Goal: Check status: Check status

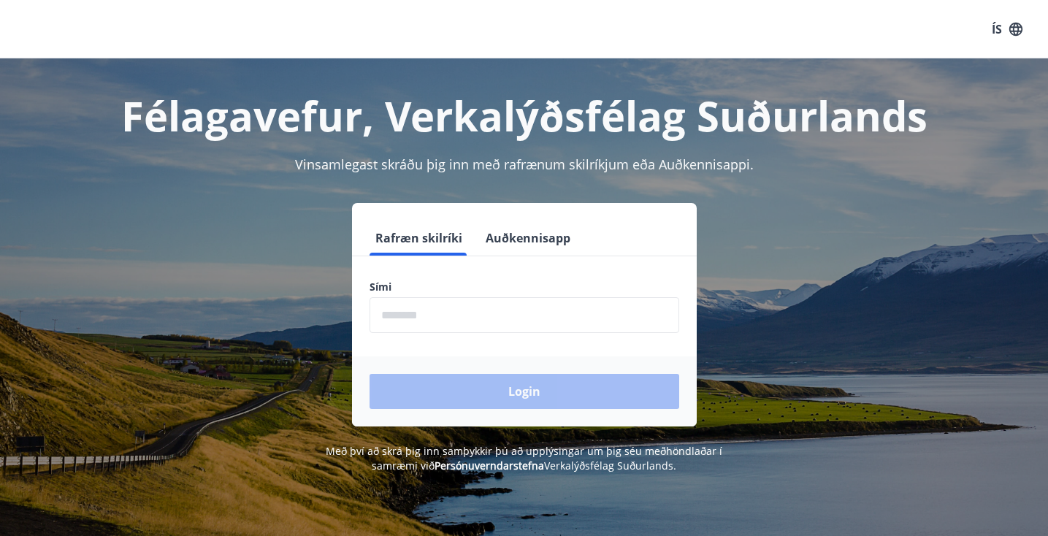
click at [1004, 24] on button "ÍS" at bounding box center [1007, 29] width 47 height 26
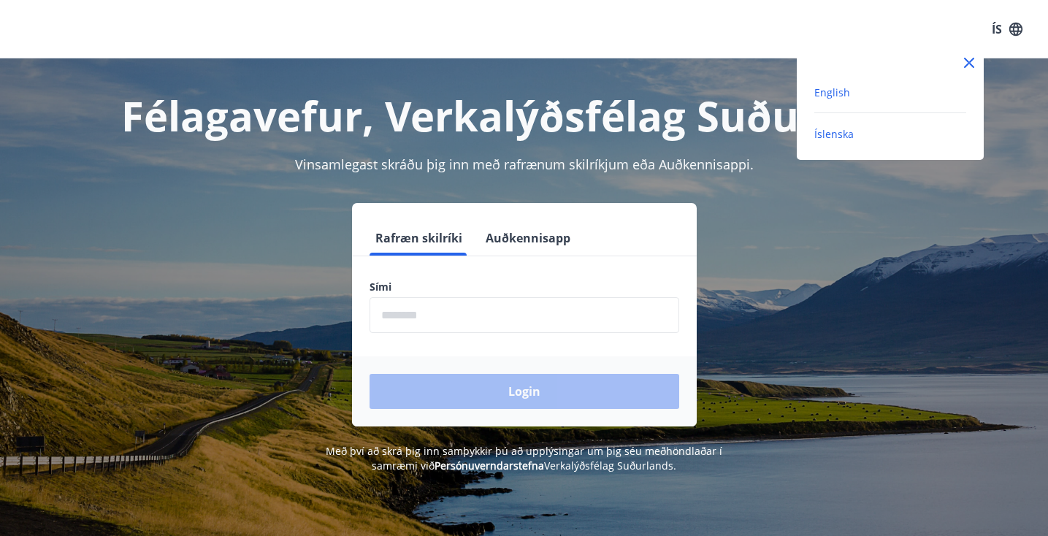
click at [831, 94] on span "English" at bounding box center [832, 92] width 36 height 14
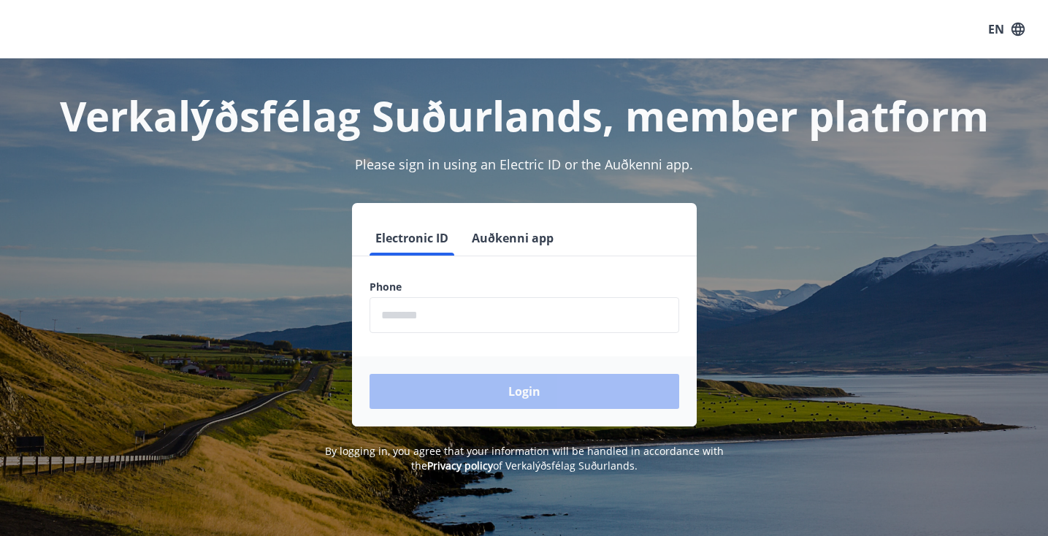
click at [396, 318] on input "phone" at bounding box center [525, 315] width 310 height 36
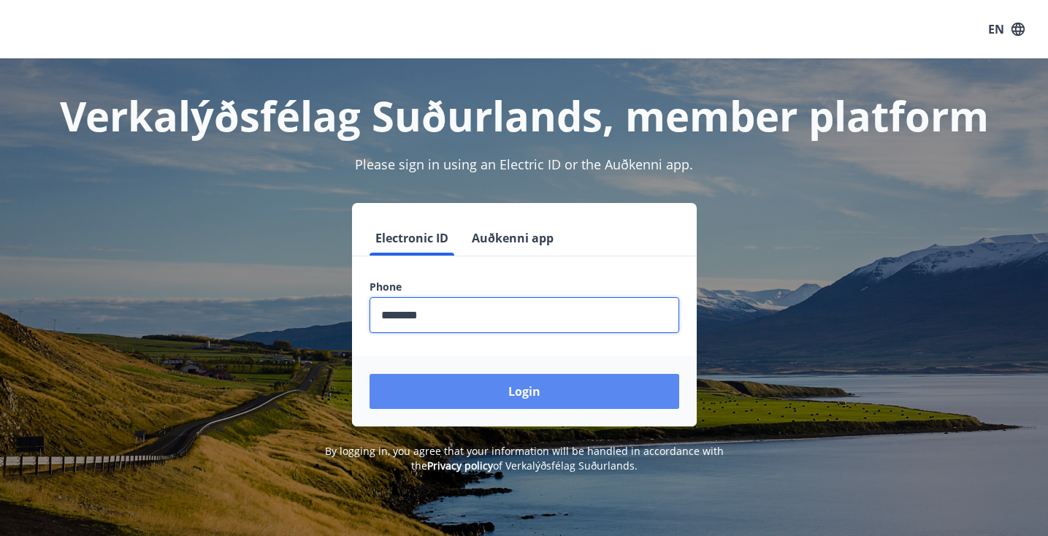
type input "********"
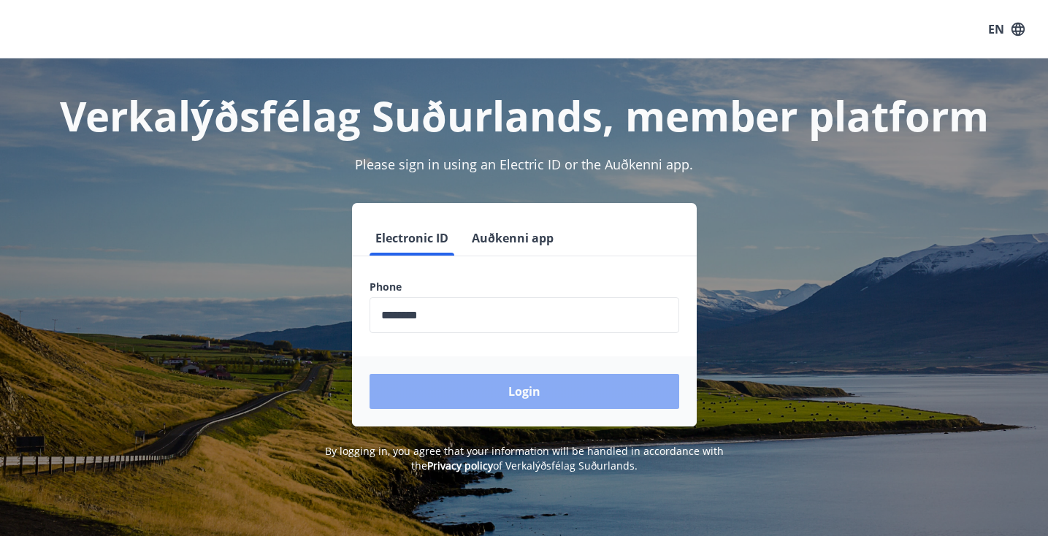
click at [508, 393] on button "Login" at bounding box center [525, 391] width 310 height 35
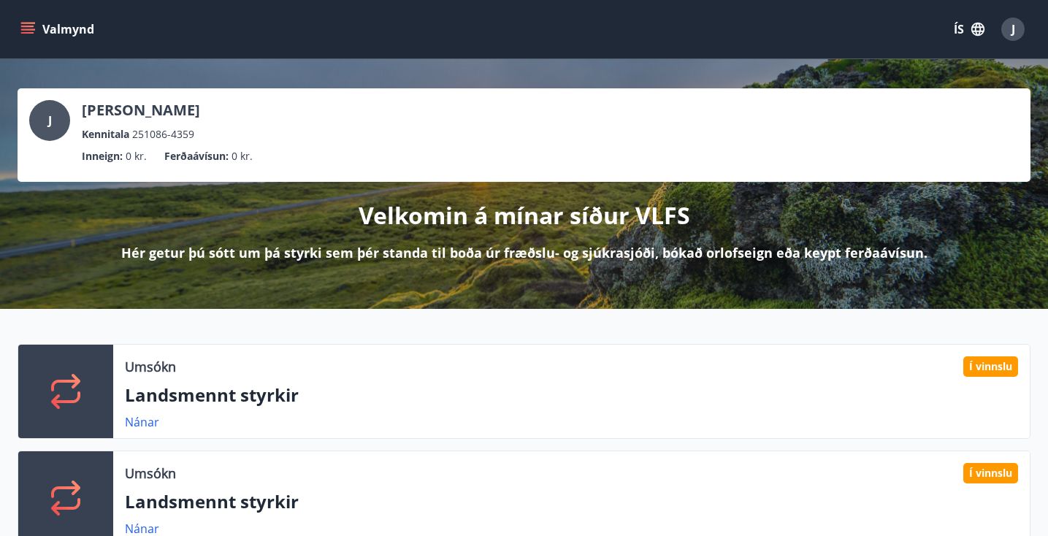
click at [31, 25] on icon "menu" at bounding box center [27, 29] width 15 height 15
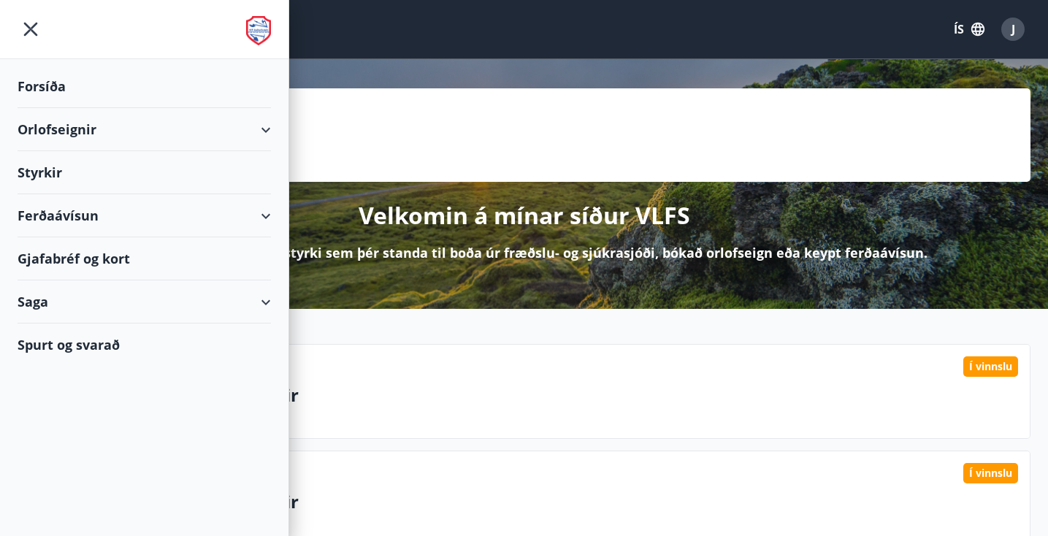
click at [973, 29] on icon "button" at bounding box center [978, 29] width 16 height 16
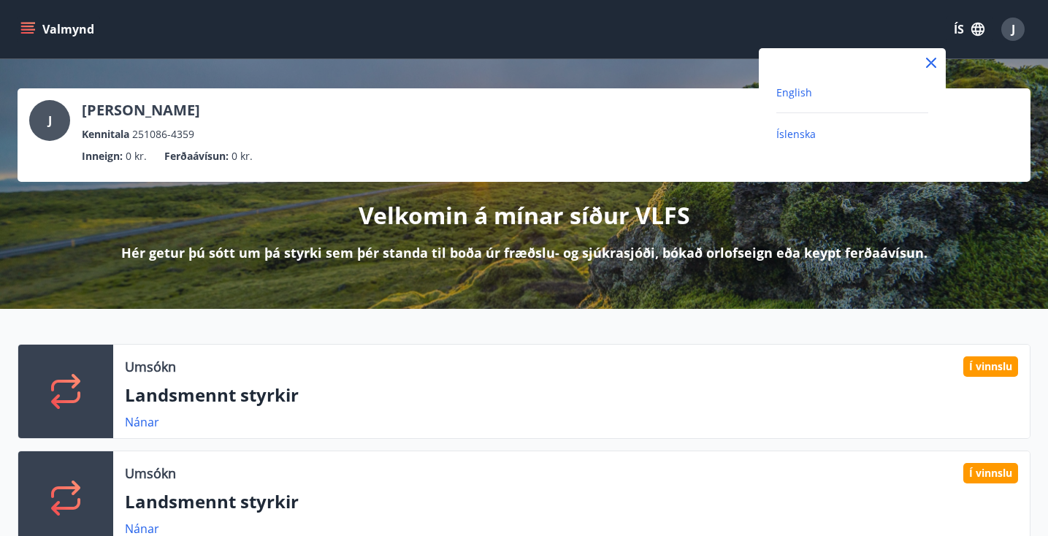
click at [803, 92] on span "English" at bounding box center [794, 92] width 36 height 14
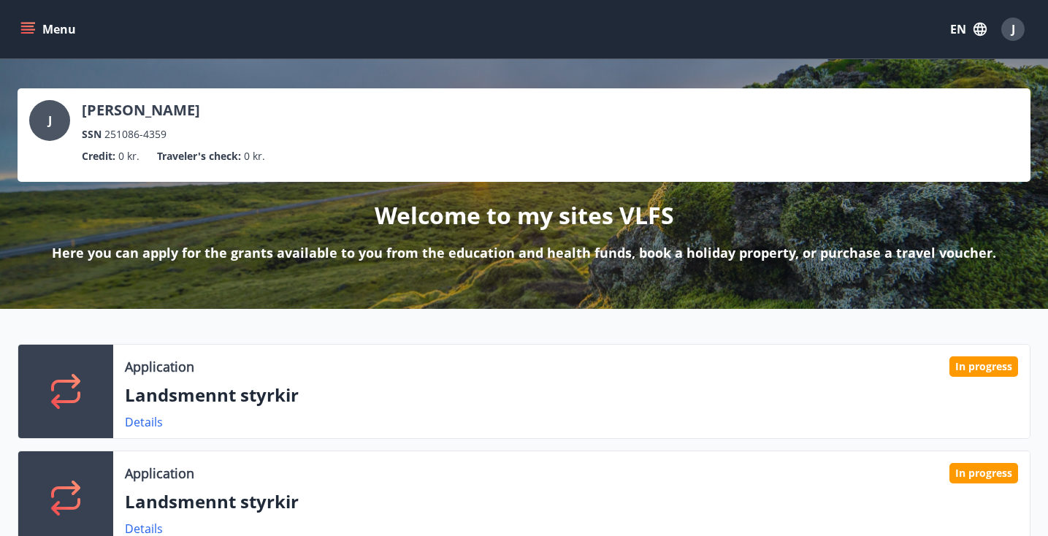
click at [25, 23] on icon "menu" at bounding box center [29, 23] width 16 height 1
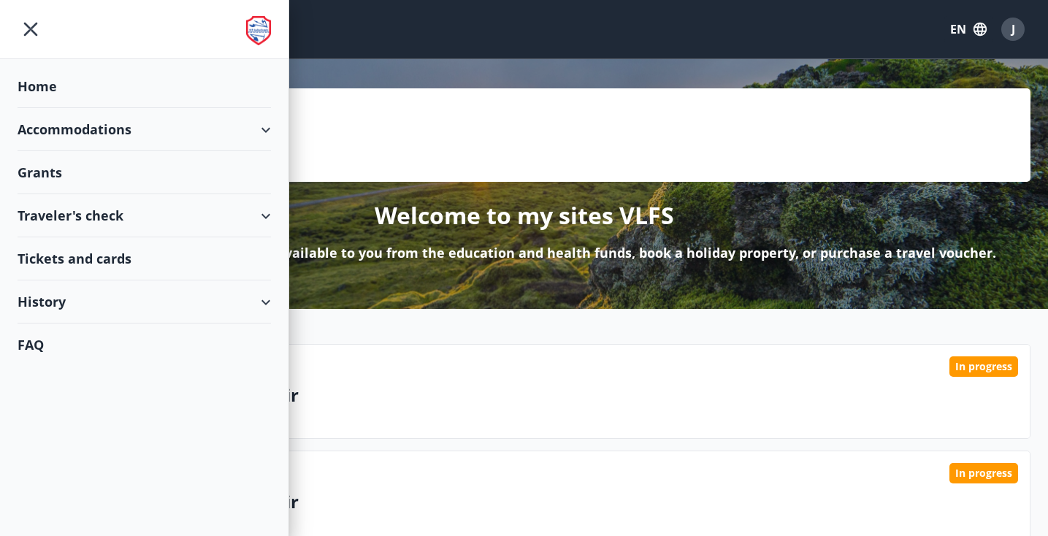
click at [223, 296] on div "History" at bounding box center [144, 302] width 253 height 43
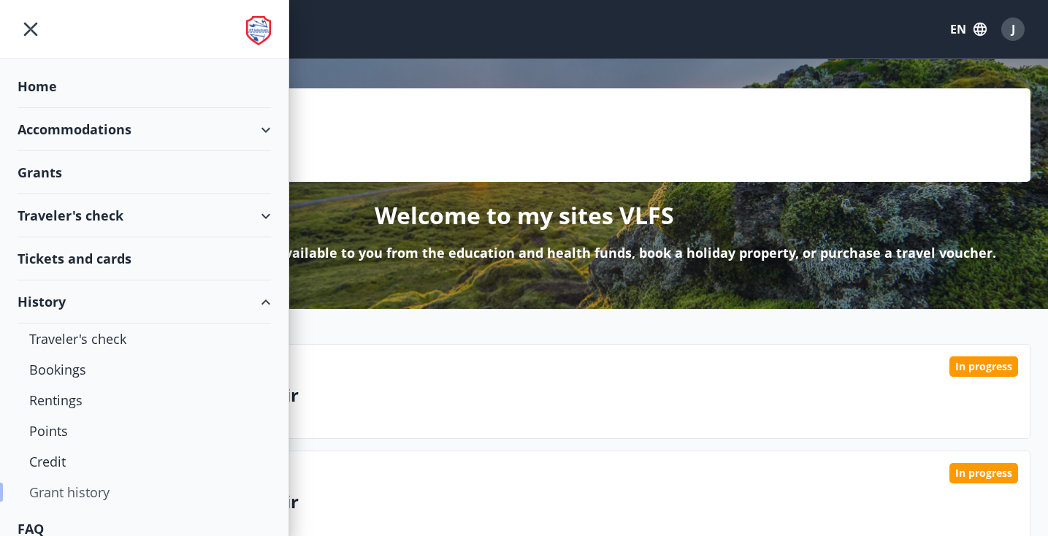
click at [67, 495] on div "Grant history" at bounding box center [144, 492] width 230 height 31
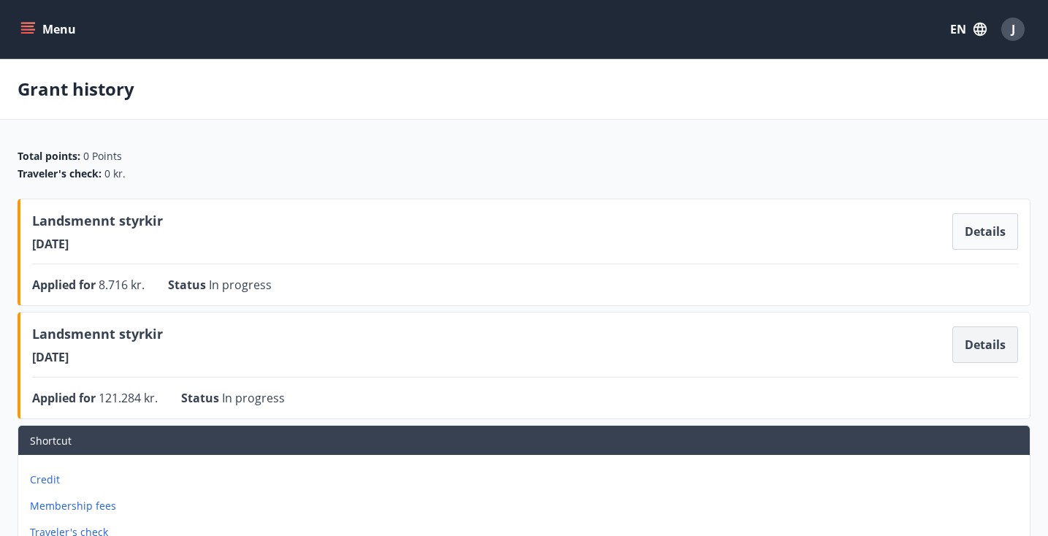
click at [991, 350] on button "Details" at bounding box center [986, 345] width 66 height 37
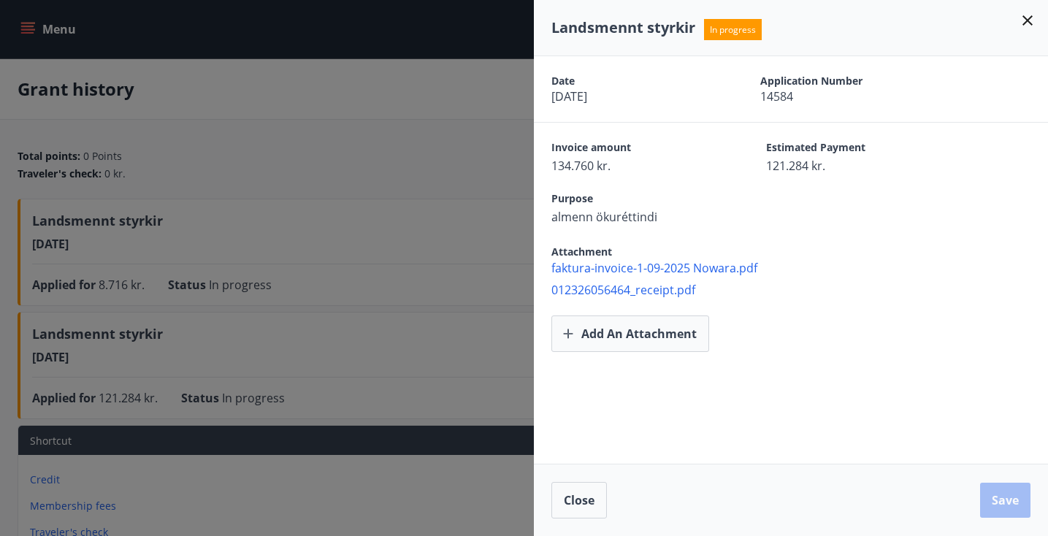
click at [1030, 19] on icon at bounding box center [1028, 20] width 10 height 10
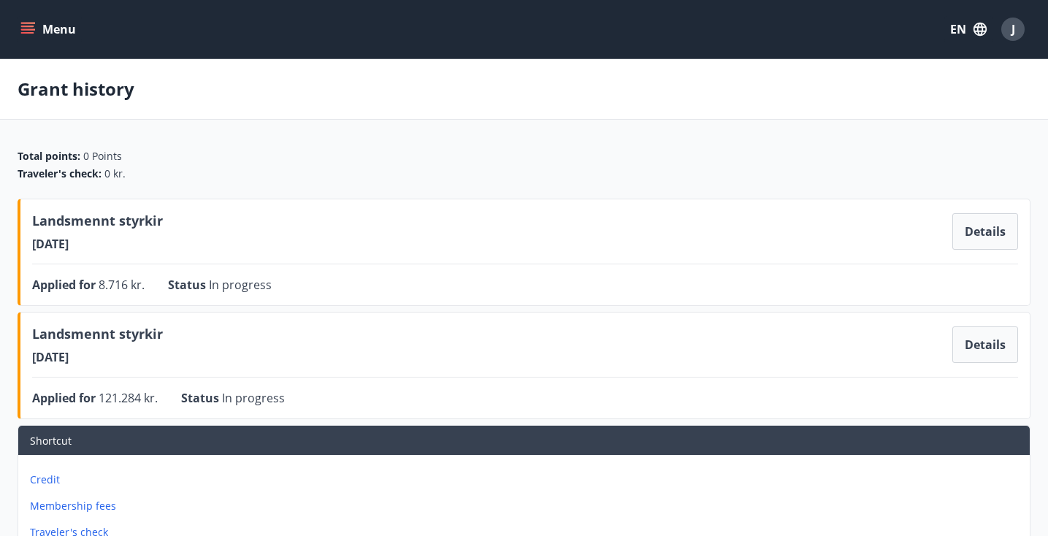
click at [1015, 32] on span "J" at bounding box center [1014, 29] width 4 height 16
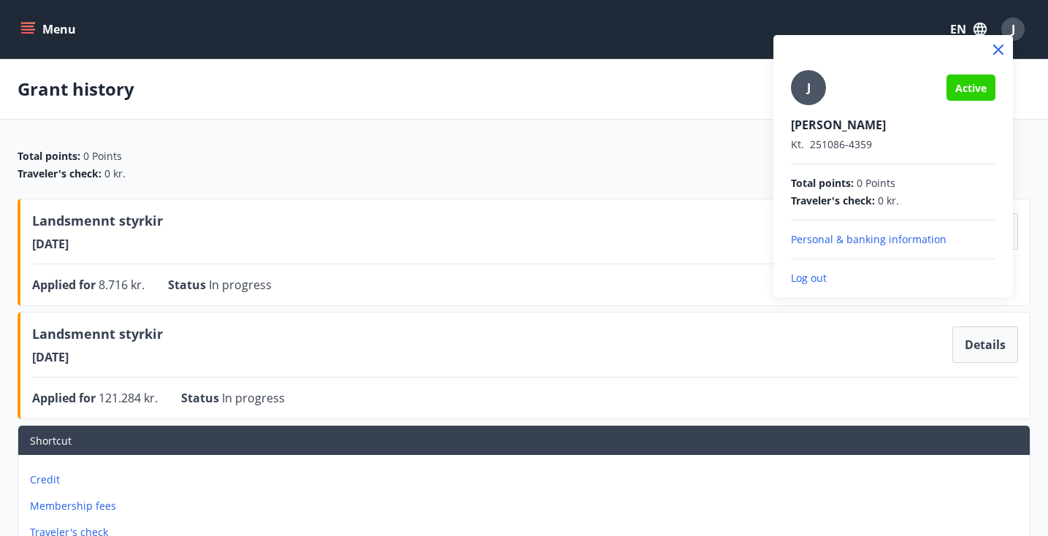
click at [812, 279] on p "Log out" at bounding box center [893, 278] width 205 height 15
